Goal: Task Accomplishment & Management: Use online tool/utility

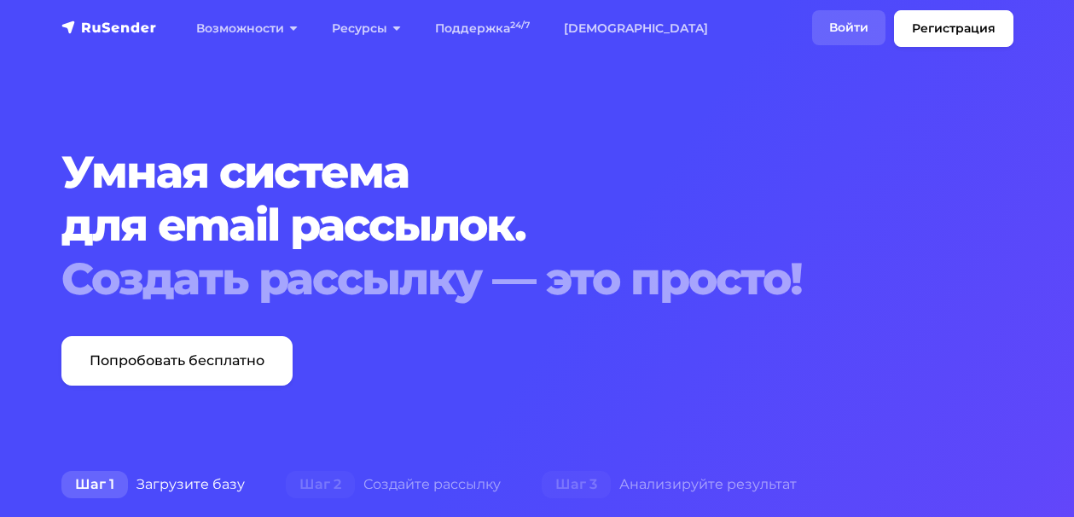
click at [851, 25] on link "Войти" at bounding box center [848, 27] width 73 height 35
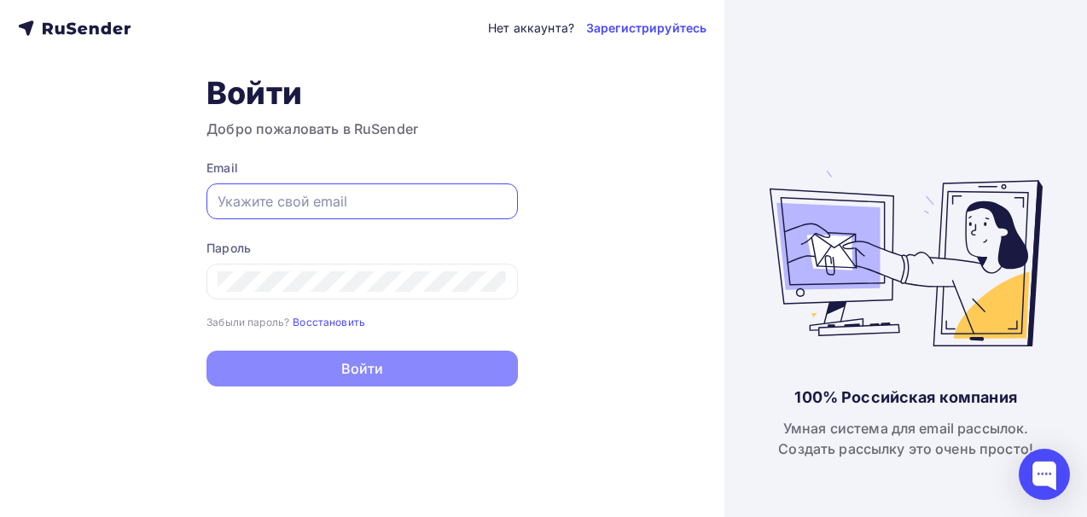
click at [235, 207] on input "text" at bounding box center [362, 201] width 289 height 20
click at [301, 197] on input "text" at bounding box center [362, 201] width 289 height 20
paste input "oldmoney@muzeytemnoty.ru"
type input "oldmoney@muzeytemnoty.ru"
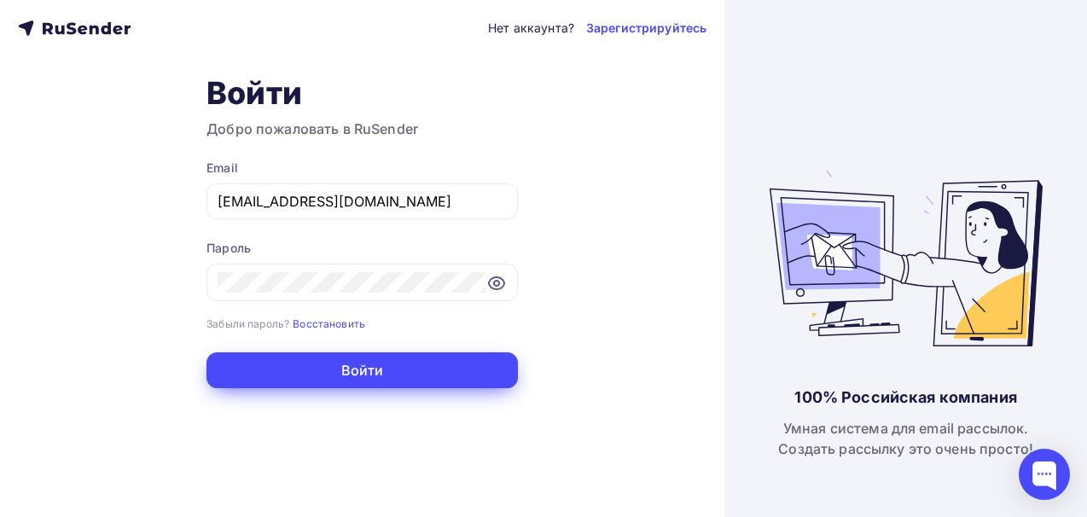
click at [382, 366] on button "Войти" at bounding box center [361, 370] width 311 height 36
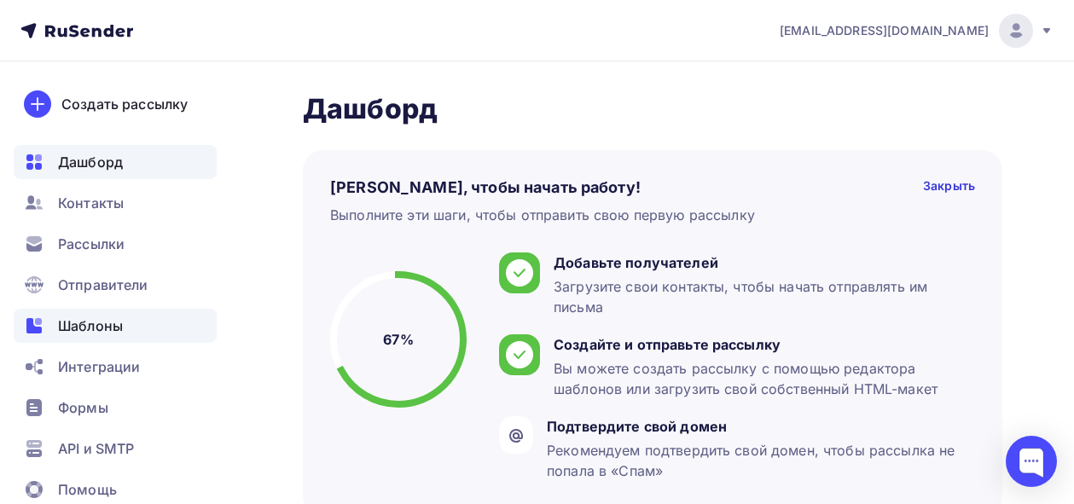
click at [143, 330] on div "Шаблоны" at bounding box center [115, 326] width 203 height 34
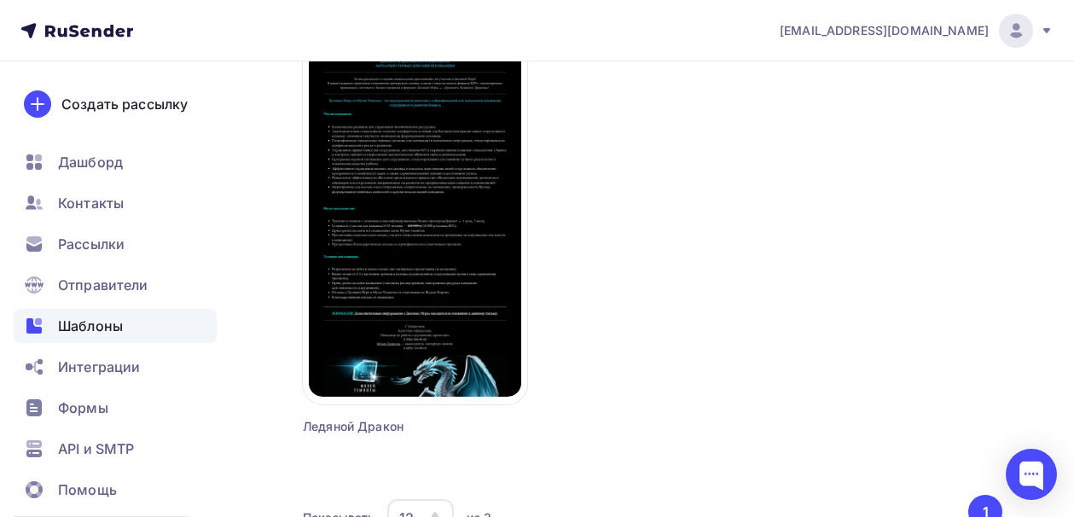
scroll to position [799, 0]
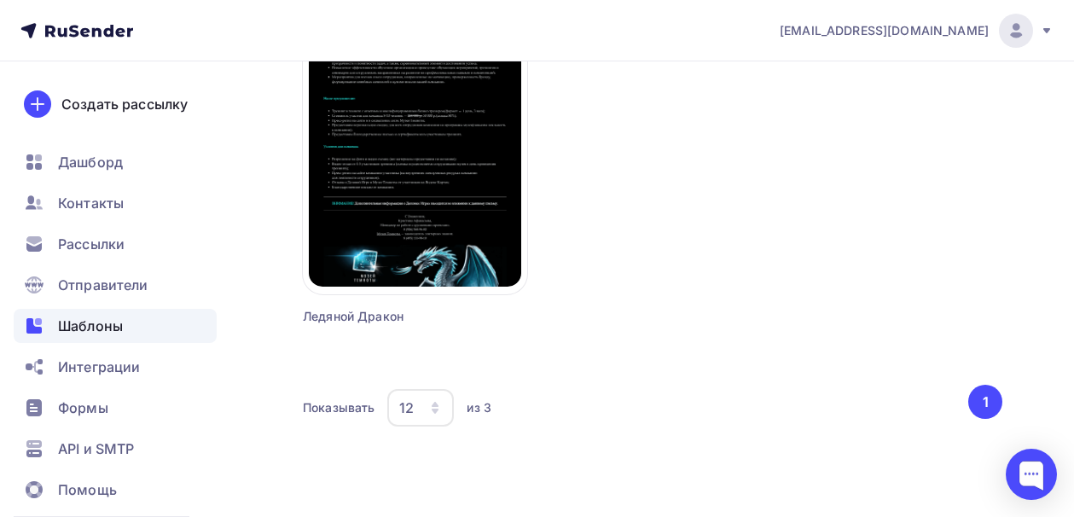
click at [432, 402] on icon "button" at bounding box center [435, 408] width 14 height 14
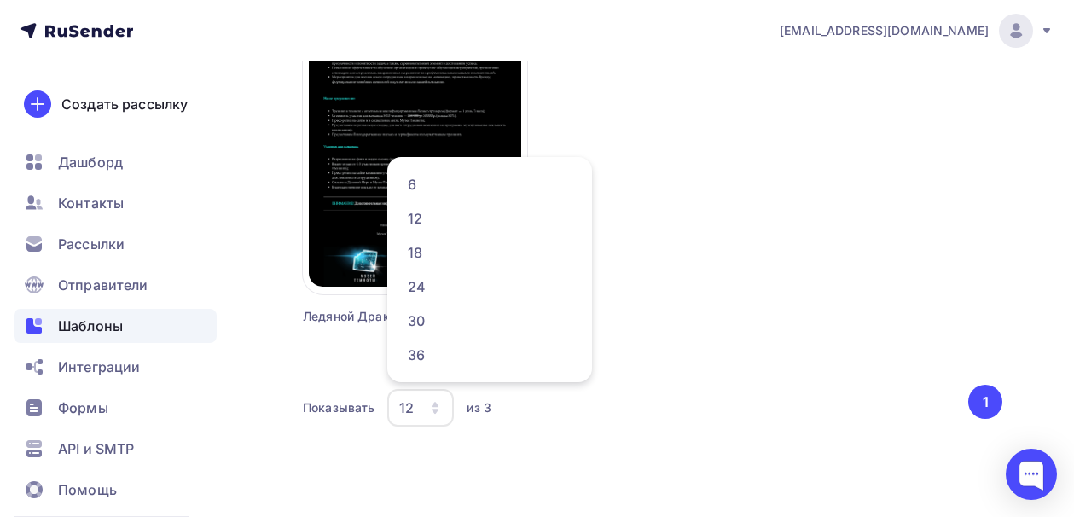
click at [805, 399] on div "Показывать 12 6 12 18 24 30 36 из 3" at bounding box center [634, 407] width 663 height 39
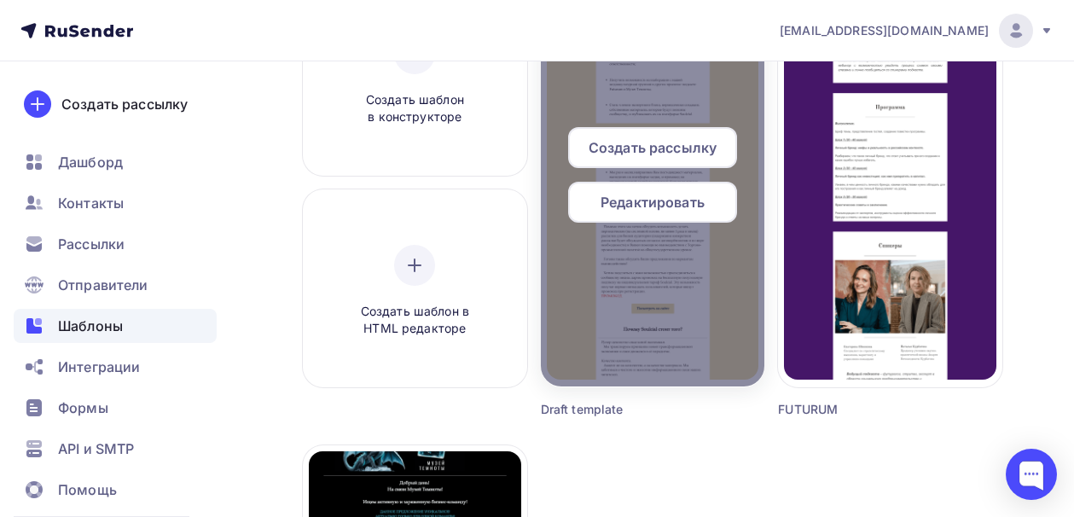
scroll to position [117, 0]
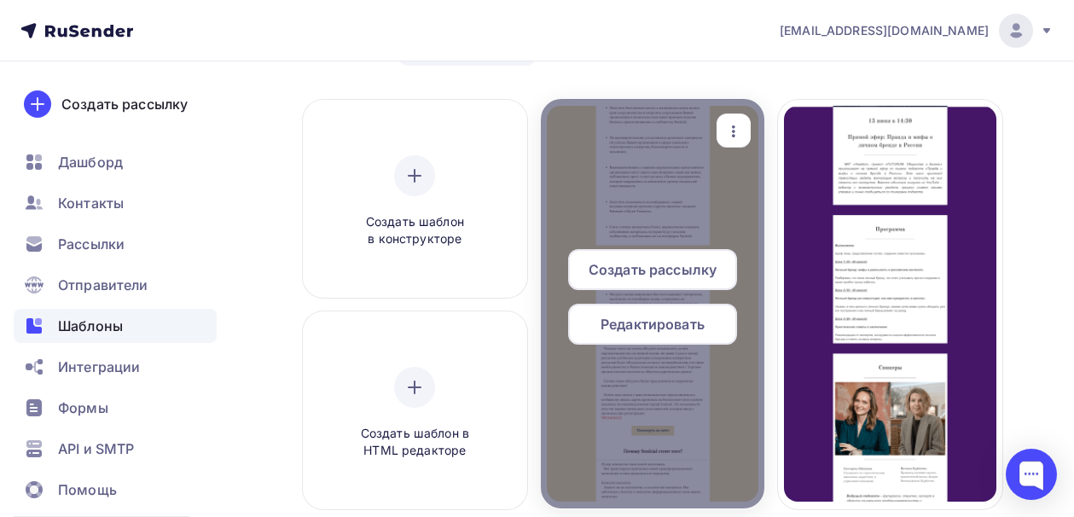
click at [726, 130] on icon "button" at bounding box center [733, 131] width 20 height 20
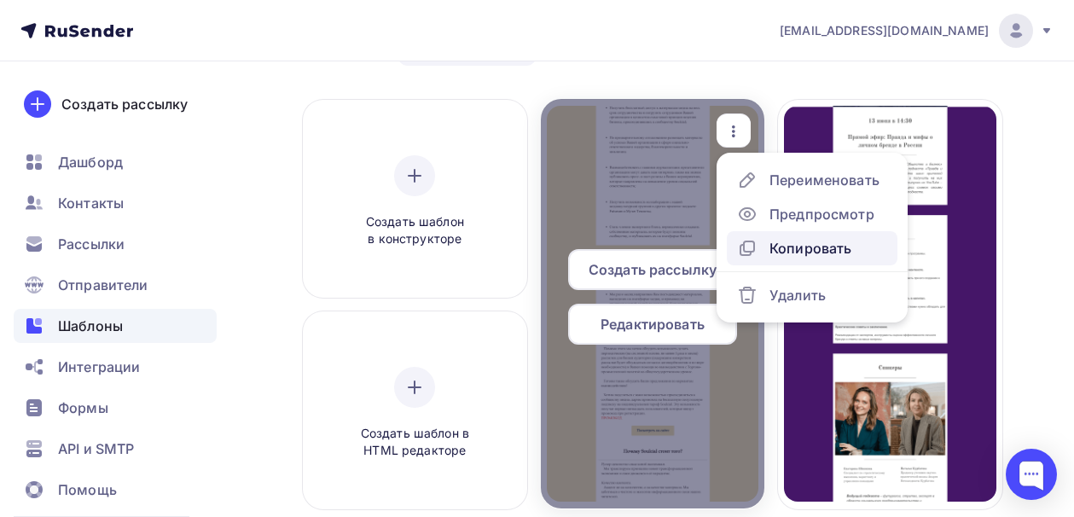
click at [794, 247] on div "Копировать" at bounding box center [810, 248] width 82 height 20
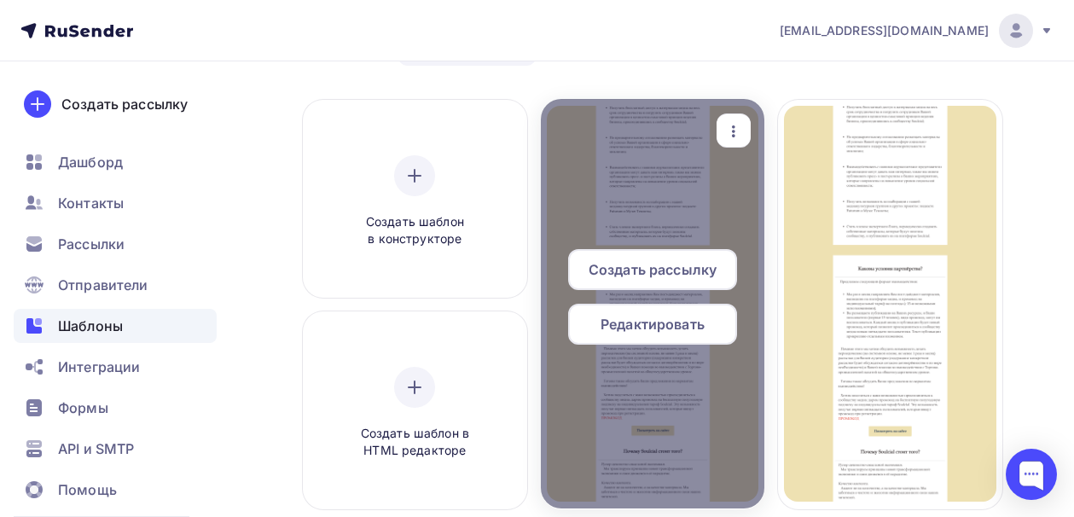
click at [657, 328] on span "Редактировать" at bounding box center [653, 324] width 104 height 20
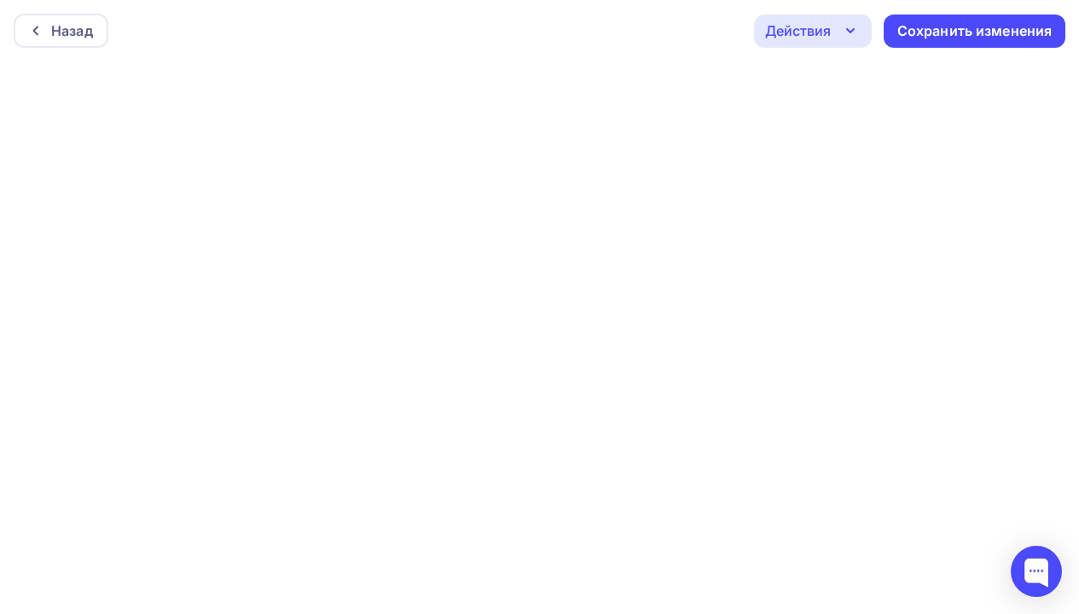
click at [846, 33] on icon "button" at bounding box center [850, 30] width 20 height 20
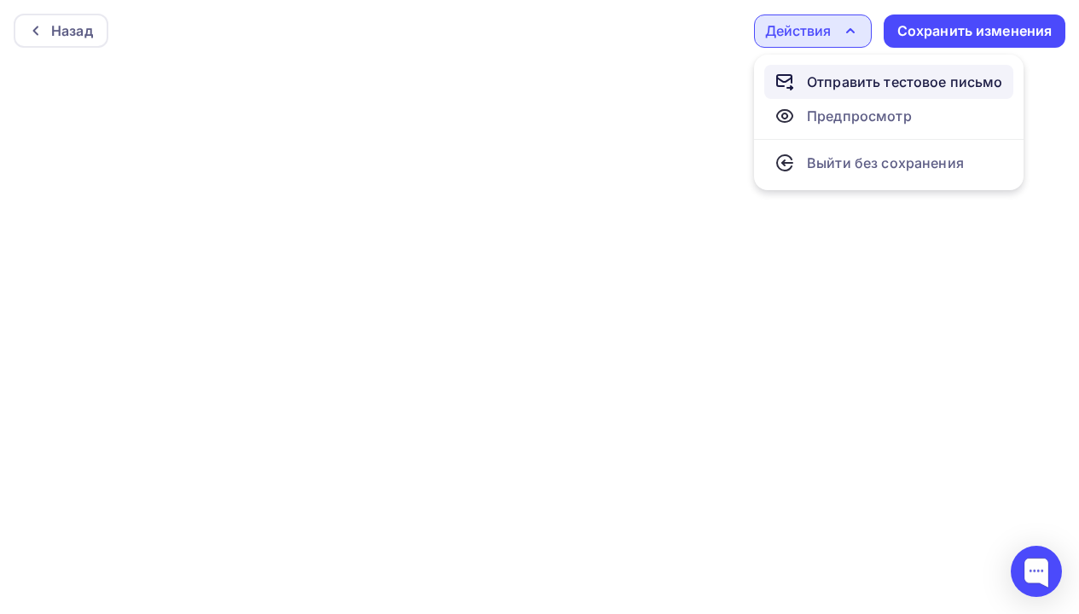
click at [843, 83] on div "Отправить тестовое письмо" at bounding box center [905, 82] width 196 height 20
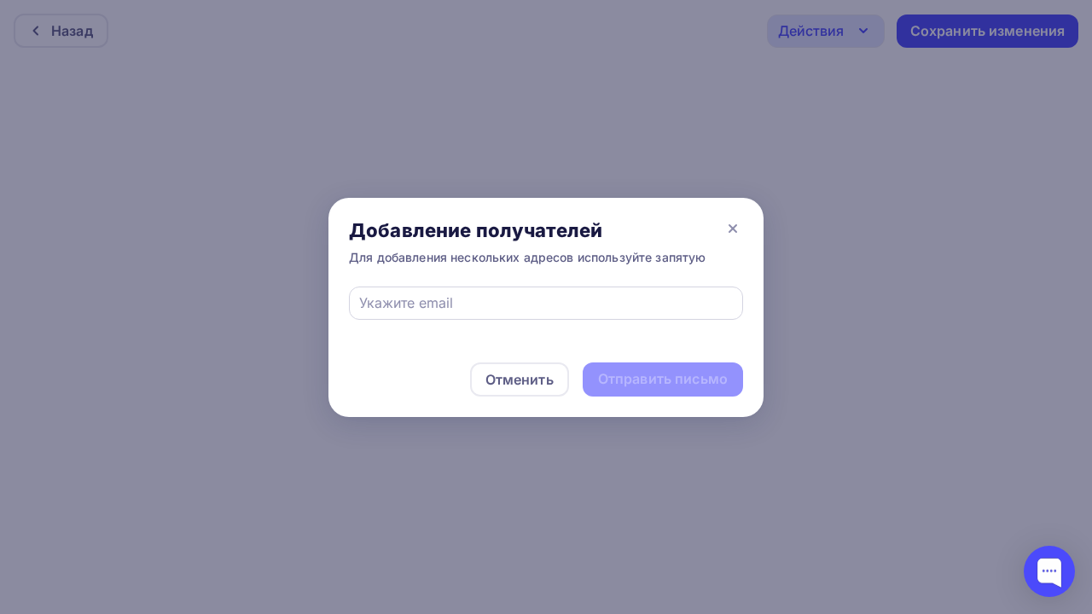
click at [415, 314] on div at bounding box center [546, 303] width 394 height 33
click at [423, 296] on input "text" at bounding box center [546, 303] width 374 height 20
click at [428, 297] on input "text" at bounding box center [546, 303] width 374 height 20
paste input "https://telegram.org/muzeytemnotyofficial"
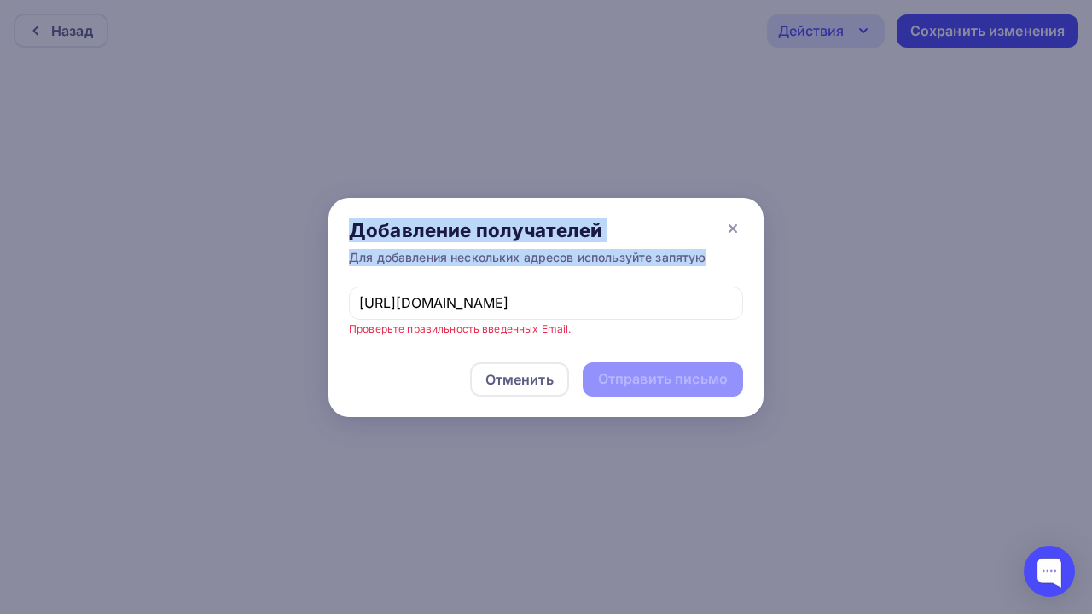
drag, startPoint x: 687, startPoint y: 292, endPoint x: 247, endPoint y: 286, distance: 440.2
click at [247, 286] on div "Добавление получателей Для добавления нескольких адресов используйте запятую ht…" at bounding box center [546, 307] width 1092 height 614
click at [650, 314] on div "https://telegram.org/muzeytemnotyofficial" at bounding box center [546, 303] width 394 height 33
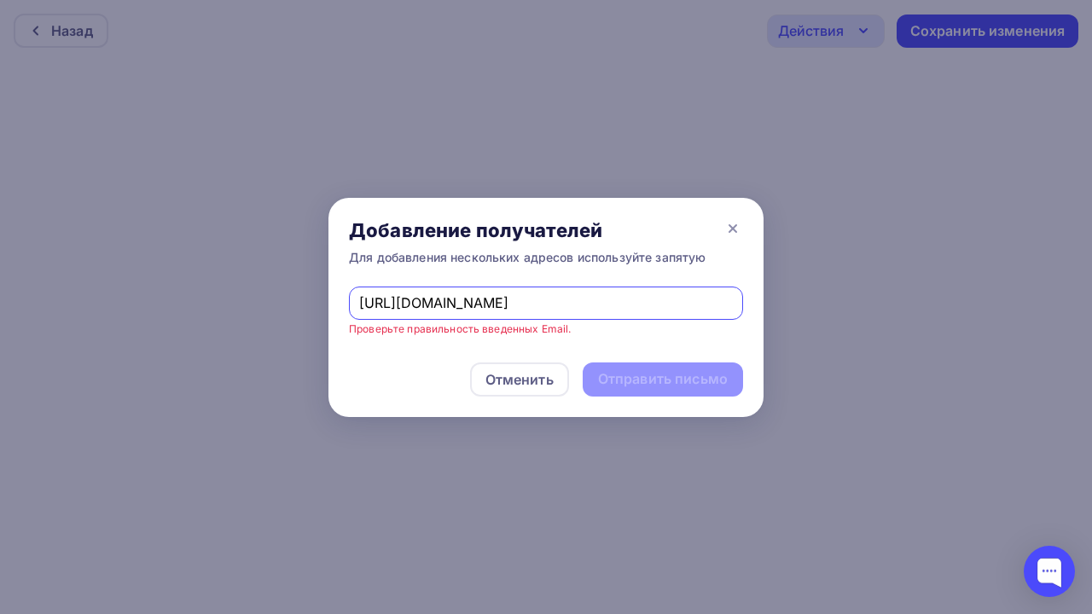
drag, startPoint x: 635, startPoint y: 301, endPoint x: 288, endPoint y: 275, distance: 347.3
click at [297, 292] on div "Добавление получателей Для добавления нескольких адресов используйте запятую ht…" at bounding box center [546, 307] width 1092 height 614
paste input "text"
type input "h"
click at [444, 307] on input "text" at bounding box center [546, 303] width 374 height 20
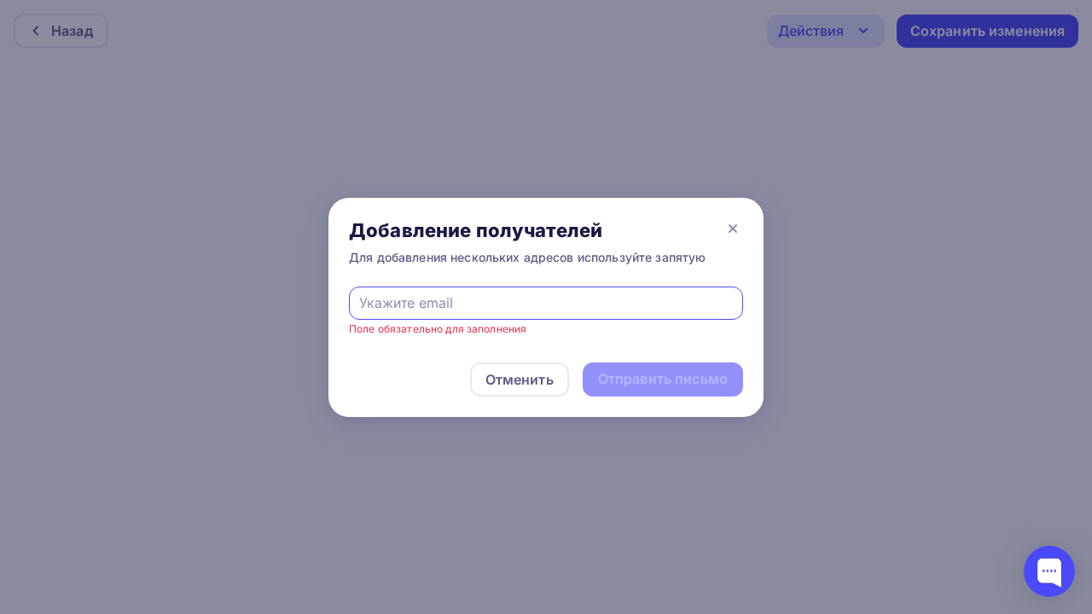
paste input "katiatron@mcg-amadeus.ru"
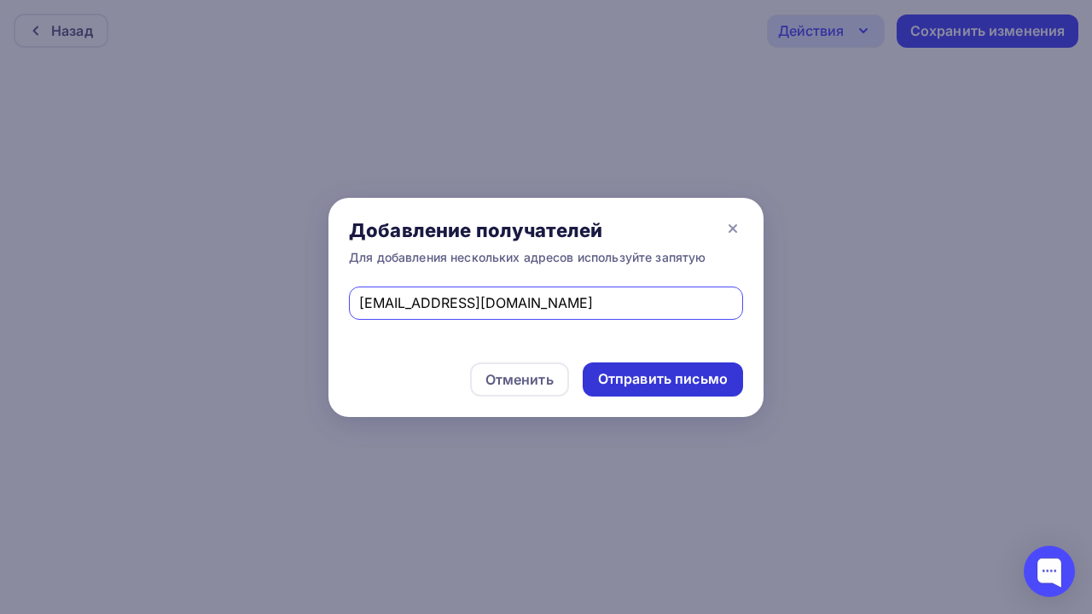
type input "katiatron@mcg-amadeus.ru"
click at [652, 388] on div "Отправить письмо" at bounding box center [663, 379] width 130 height 20
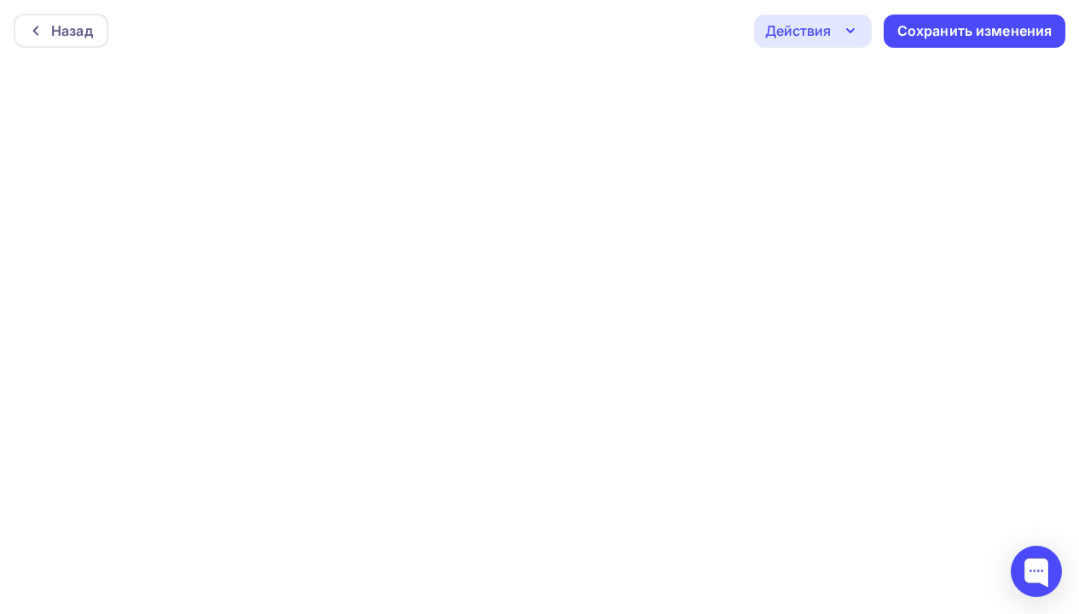
click at [876, 57] on div "Назад Действия Отправить тестовое письмо Предпросмотр Выйти без сохранения Сохр…" at bounding box center [539, 30] width 1079 height 61
click at [853, 35] on icon "button" at bounding box center [850, 30] width 20 height 20
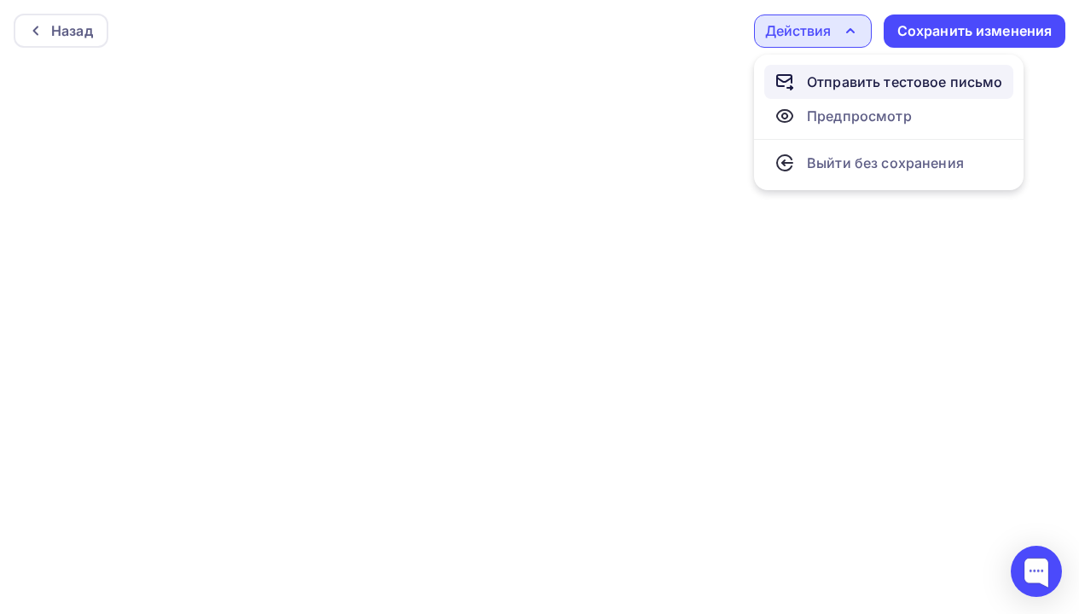
click at [866, 86] on div "Отправить тестовое письмо" at bounding box center [905, 82] width 196 height 20
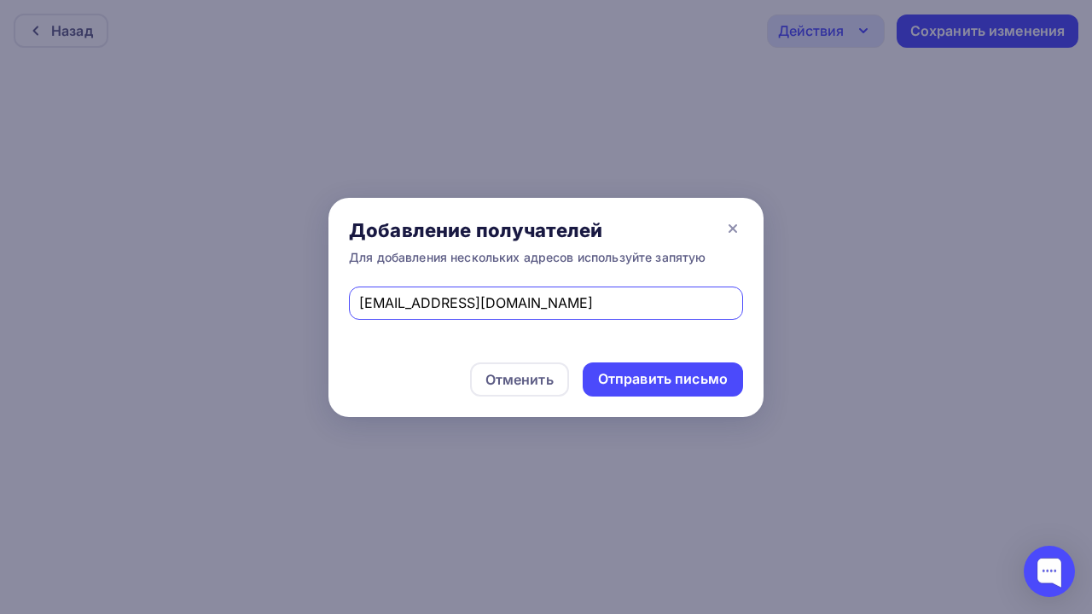
drag, startPoint x: 486, startPoint y: 305, endPoint x: 324, endPoint y: 290, distance: 162.7
click at [324, 290] on div "Добавление получателей Для добавления нескольких адресов используйте запятую ka…" at bounding box center [546, 307] width 1092 height 614
type input "oldmoney@muzeytemnoty.ru"
click at [679, 382] on div "Отправить письмо" at bounding box center [663, 379] width 130 height 20
